Goal: Information Seeking & Learning: Stay updated

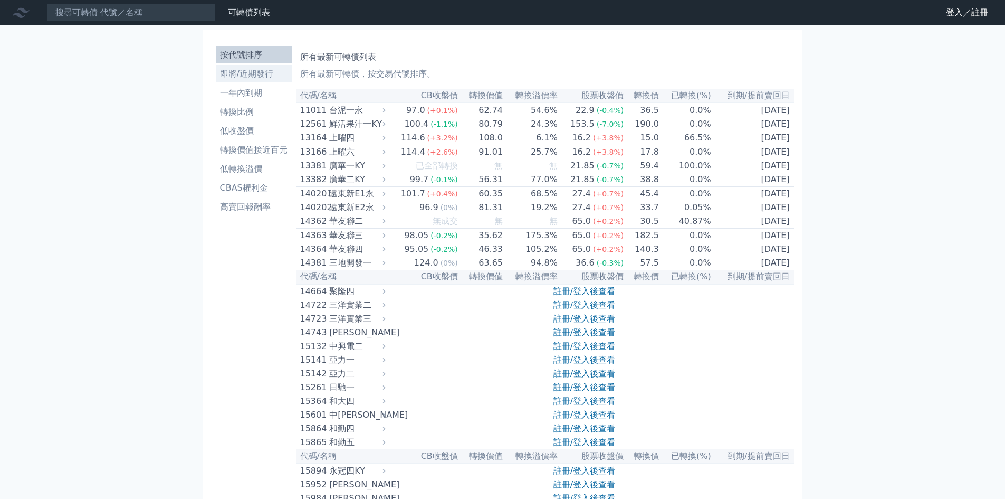
click at [235, 79] on li "即將/近期發行" at bounding box center [254, 74] width 76 height 13
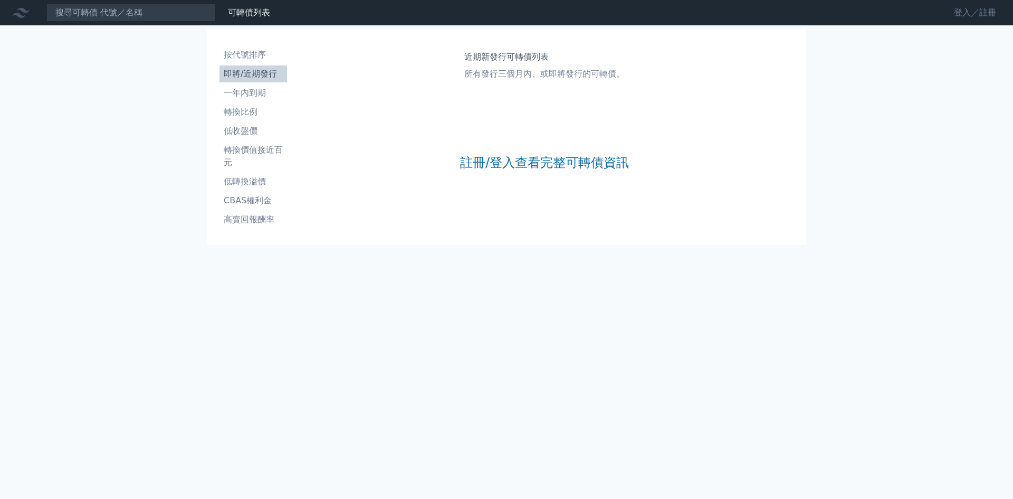
click at [973, 11] on link "登入／註冊" at bounding box center [974, 12] width 59 height 17
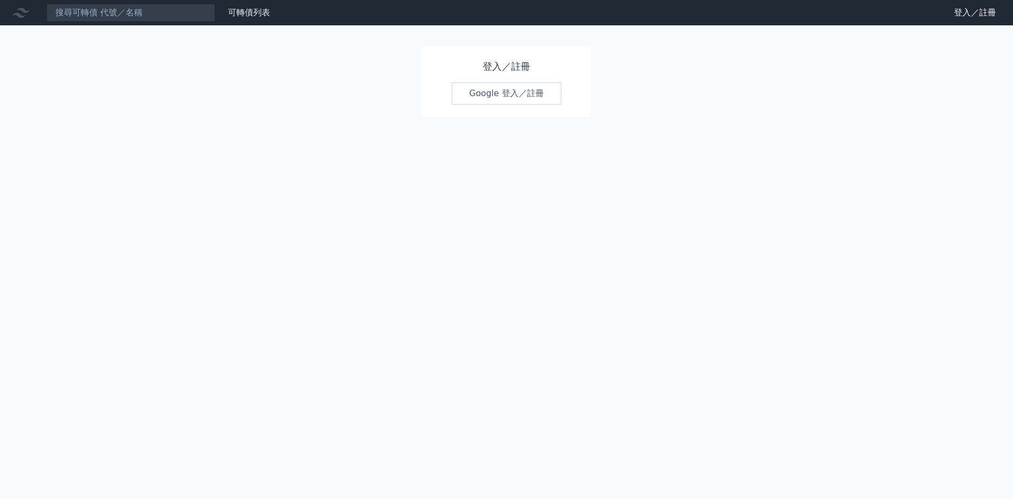
click at [514, 95] on link "Google 登入／註冊" at bounding box center [507, 93] width 110 height 22
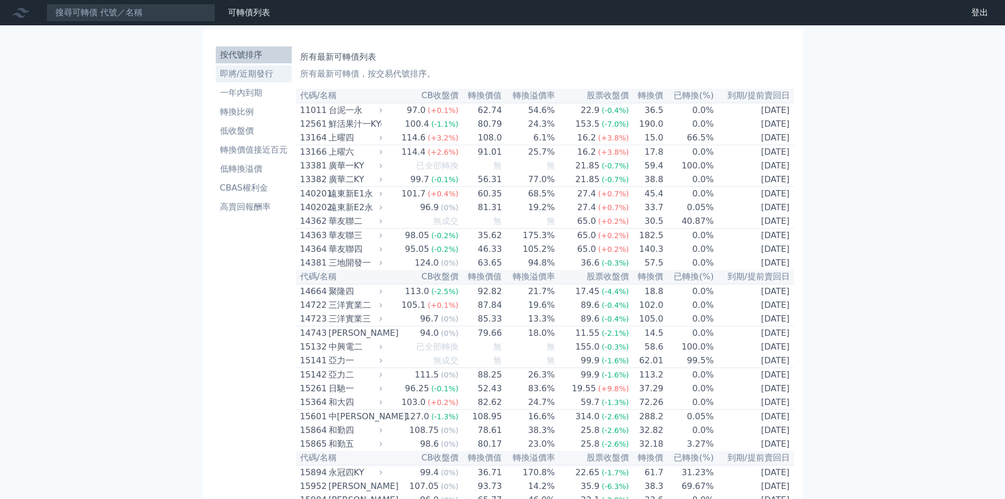
click at [252, 76] on li "即將/近期發行" at bounding box center [254, 74] width 76 height 13
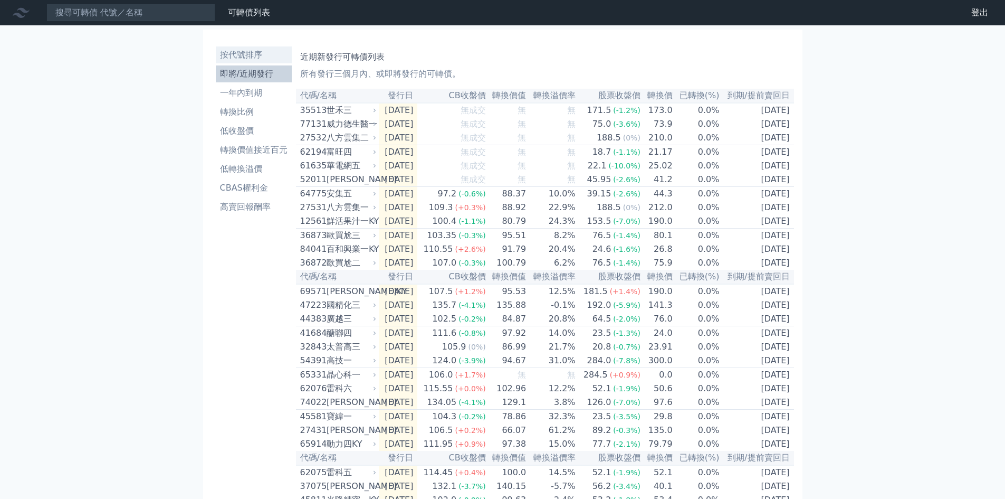
click at [249, 61] on li "按代號排序" at bounding box center [254, 55] width 76 height 13
